Goal: Task Accomplishment & Management: Use online tool/utility

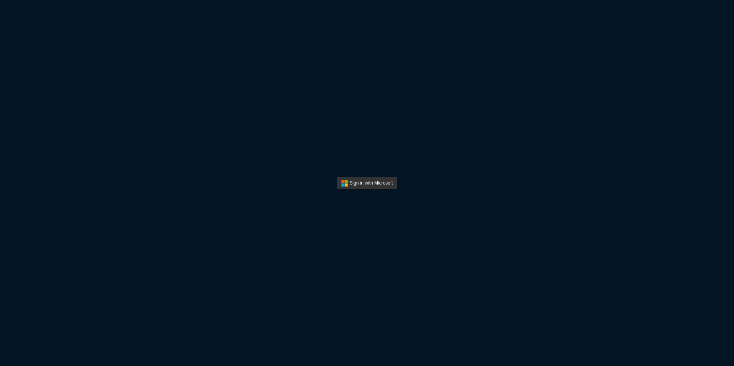
click at [359, 184] on button "Sign In" at bounding box center [367, 183] width 60 height 12
click at [260, 94] on div "Sign in with Microsoft" at bounding box center [367, 183] width 734 height 366
click at [349, 181] on button "Sign In" at bounding box center [367, 183] width 53 height 7
drag, startPoint x: 499, startPoint y: 104, endPoint x: 469, endPoint y: 115, distance: 32.2
click at [498, 106] on div "Sign in with Microsoft" at bounding box center [367, 183] width 734 height 366
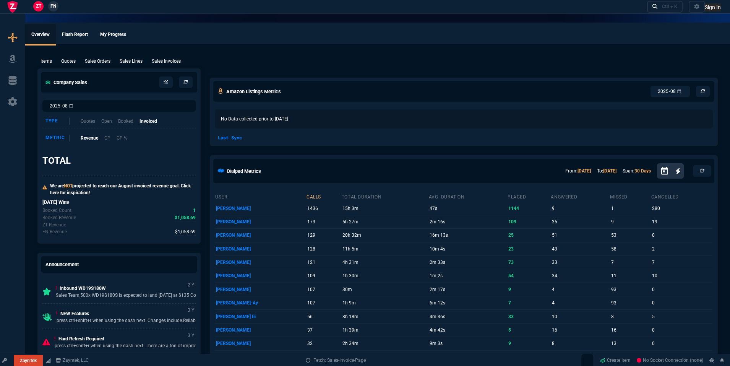
select select "19: totals"
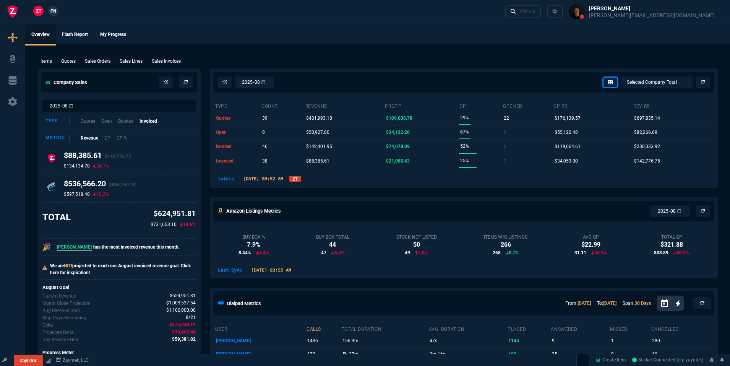
select select
click at [110, 120] on p "Open" at bounding box center [106, 120] width 11 height 7
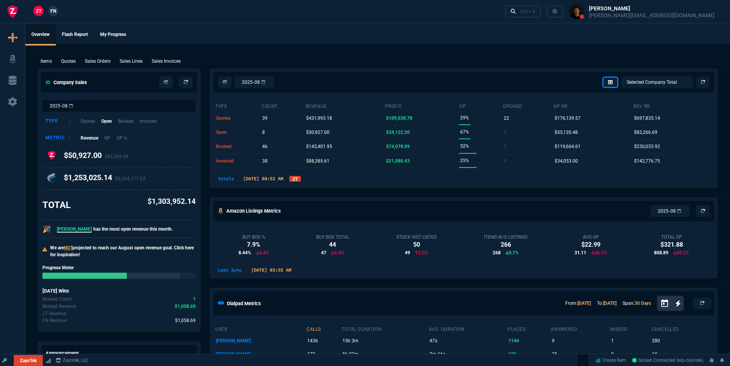
click at [301, 177] on link "ZT" at bounding box center [294, 179] width 11 height 6
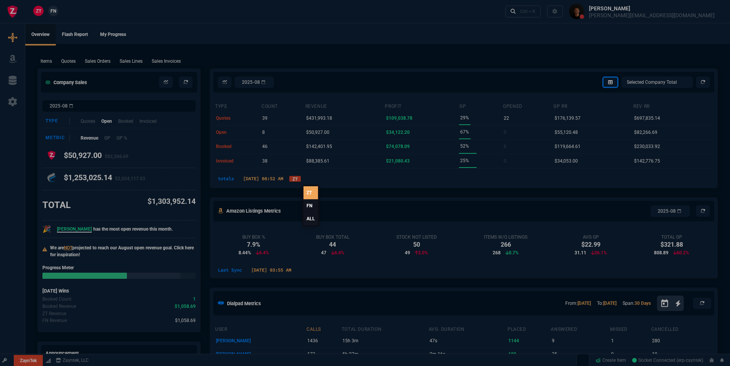
click at [314, 219] on link "ALL" at bounding box center [311, 218] width 15 height 13
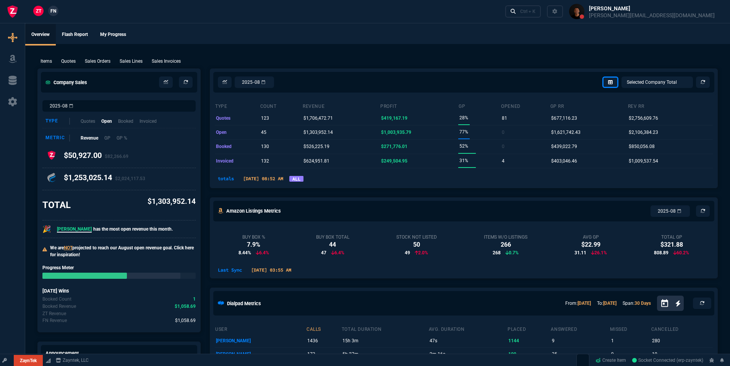
click at [304, 178] on link "ALL" at bounding box center [296, 179] width 14 height 6
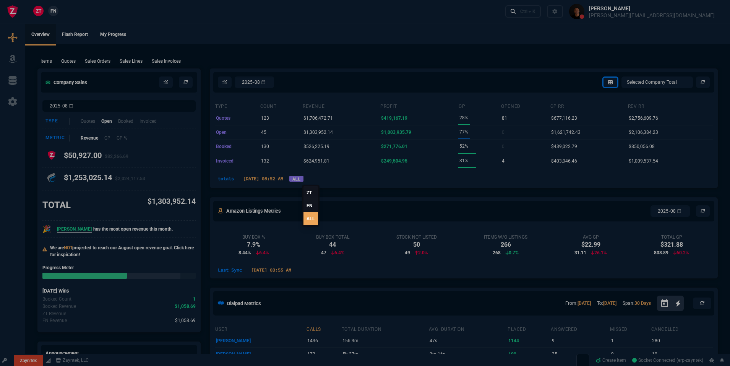
click at [306, 203] on link "FN" at bounding box center [311, 205] width 15 height 13
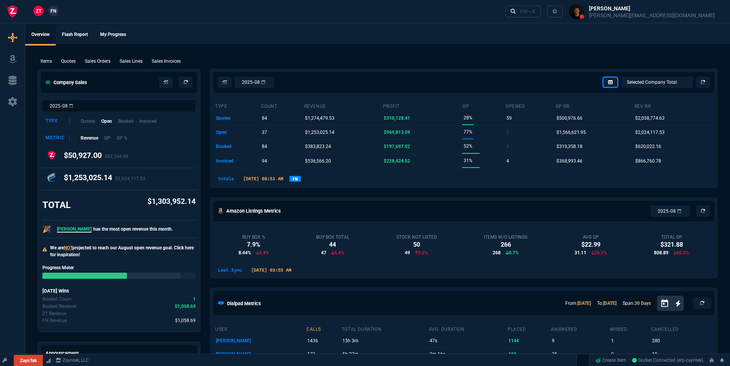
click at [301, 179] on link "FN" at bounding box center [294, 179] width 11 height 6
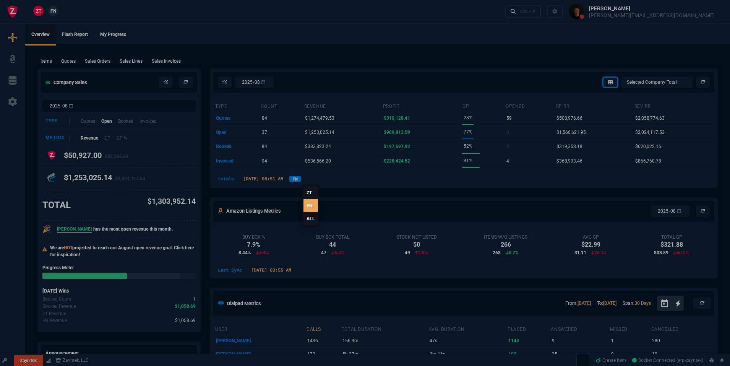
click at [308, 219] on link "ALL" at bounding box center [311, 218] width 15 height 13
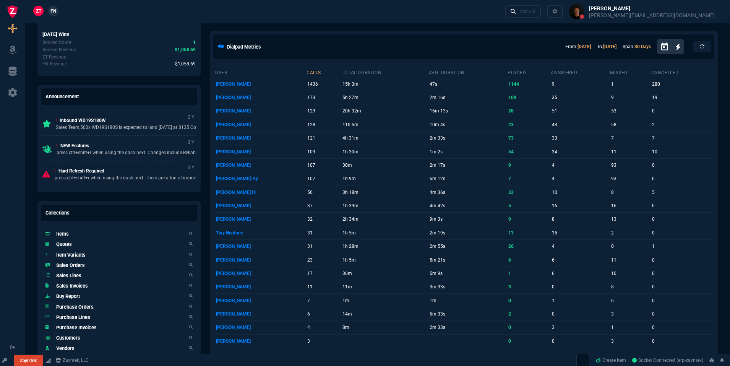
scroll to position [257, 0]
